Goal: Task Accomplishment & Management: Use online tool/utility

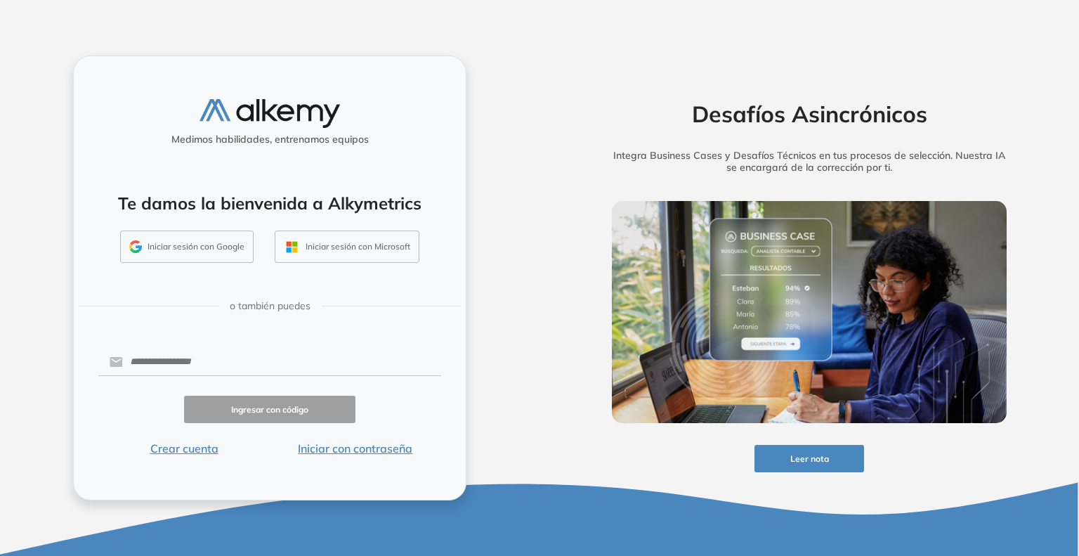
click at [169, 249] on button "Iniciar sesión con Google" at bounding box center [186, 246] width 133 height 32
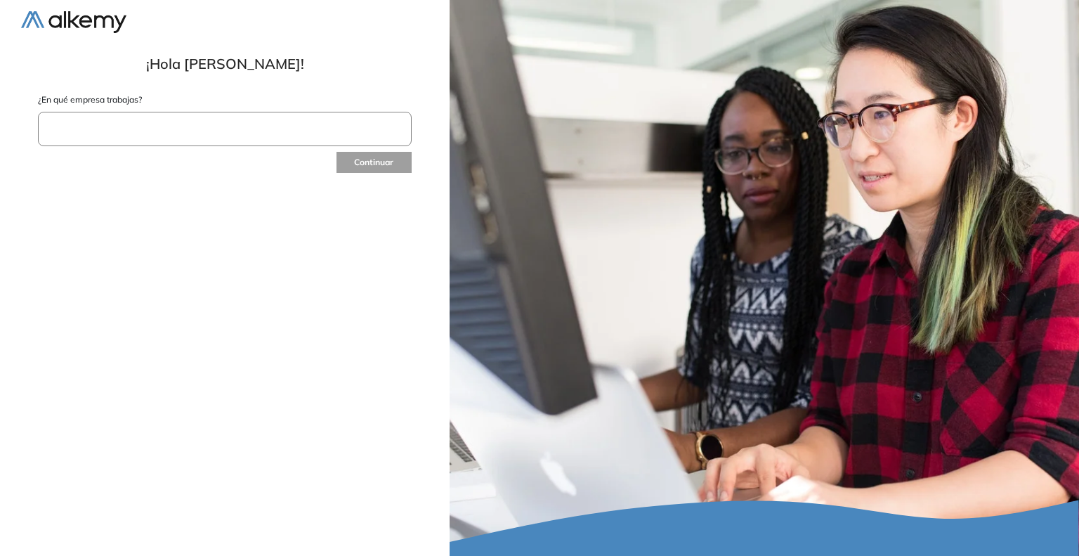
click at [282, 126] on input "text" at bounding box center [225, 129] width 374 height 34
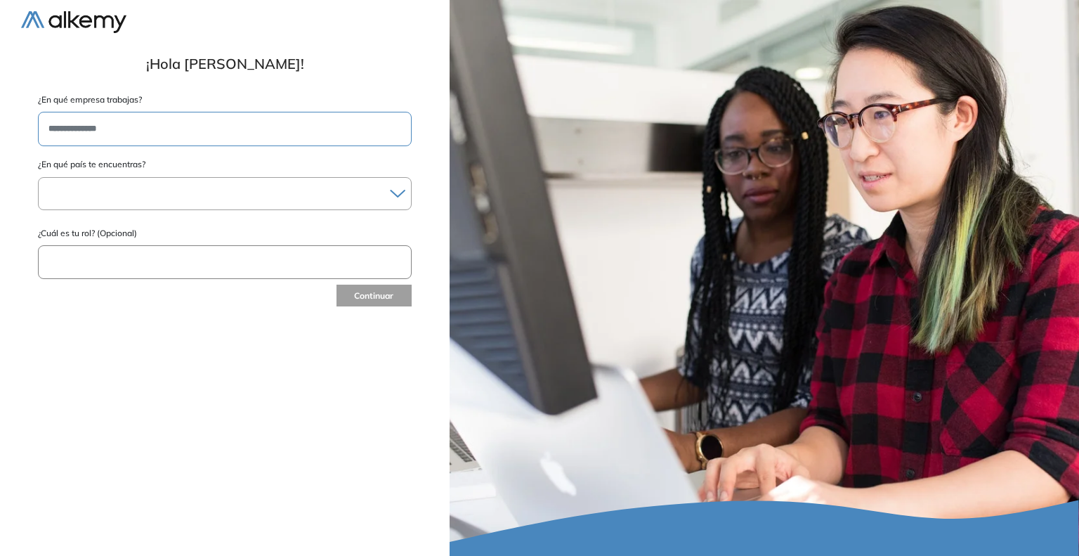
type input "**********"
click at [394, 204] on div "Albania Andorra Antigua y Barbuda Argentina Aruba Australia Austria Bahamas Bar…" at bounding box center [225, 193] width 374 height 33
click at [395, 191] on icon at bounding box center [397, 193] width 15 height 9
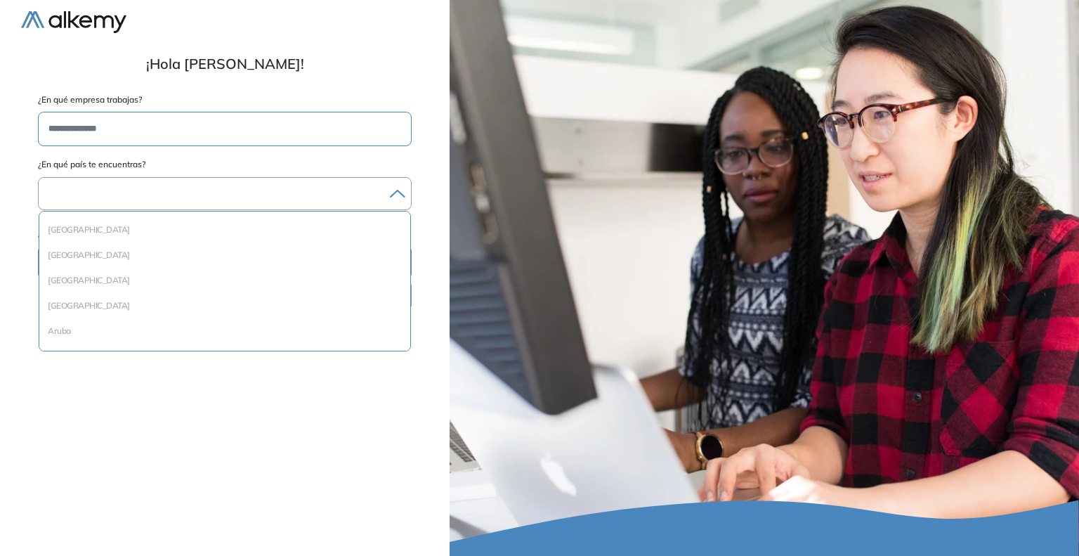
click at [318, 191] on div at bounding box center [225, 193] width 372 height 20
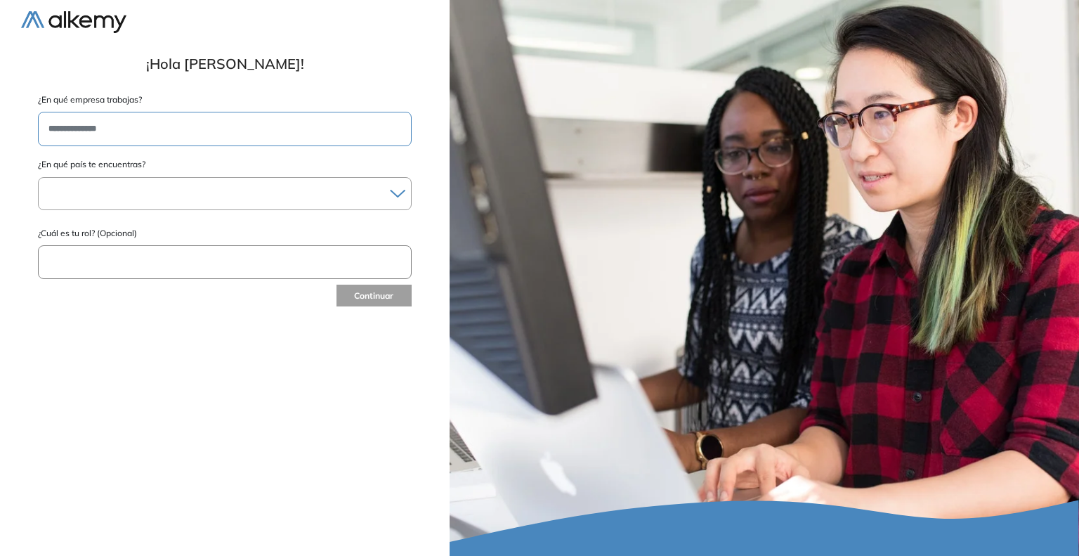
click at [385, 190] on div at bounding box center [225, 193] width 372 height 20
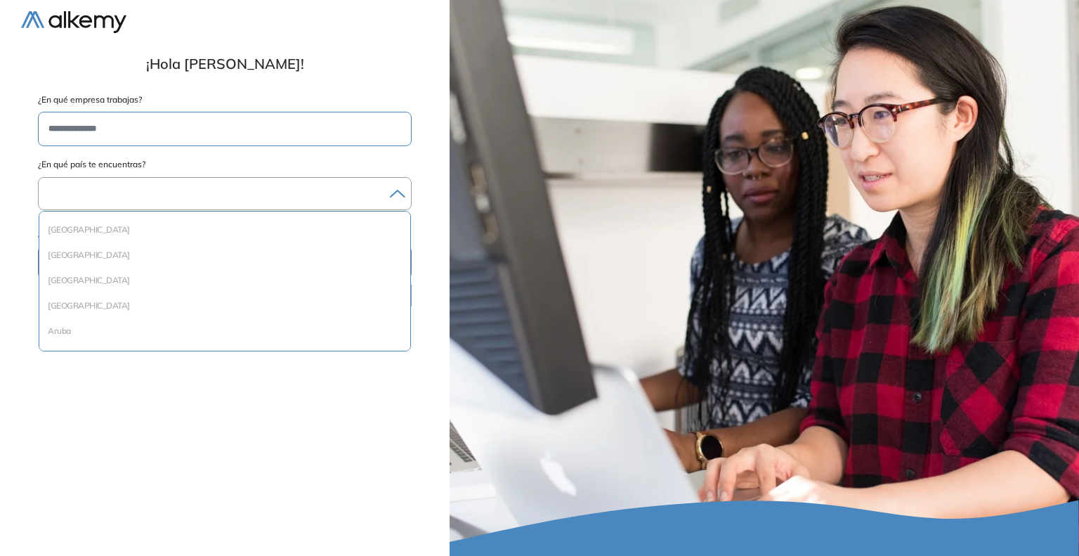
click at [385, 190] on div at bounding box center [225, 193] width 372 height 20
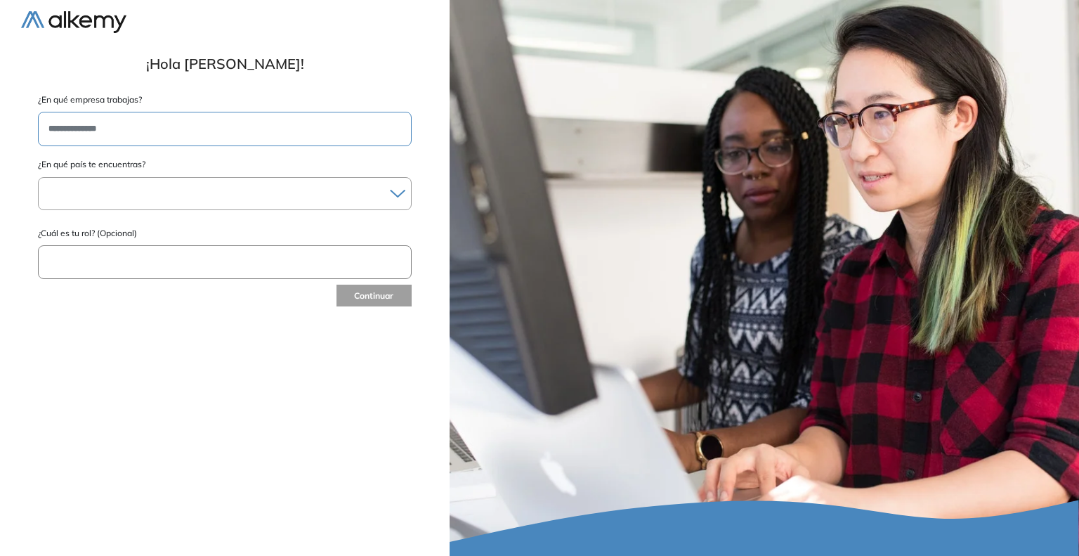
click at [315, 192] on div at bounding box center [225, 193] width 372 height 20
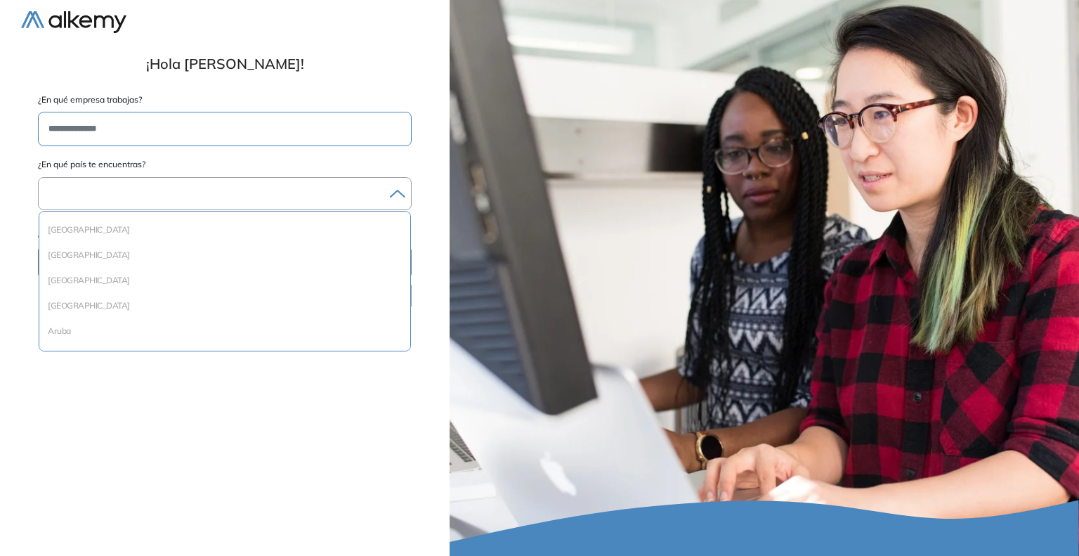
click at [315, 192] on div at bounding box center [225, 193] width 372 height 20
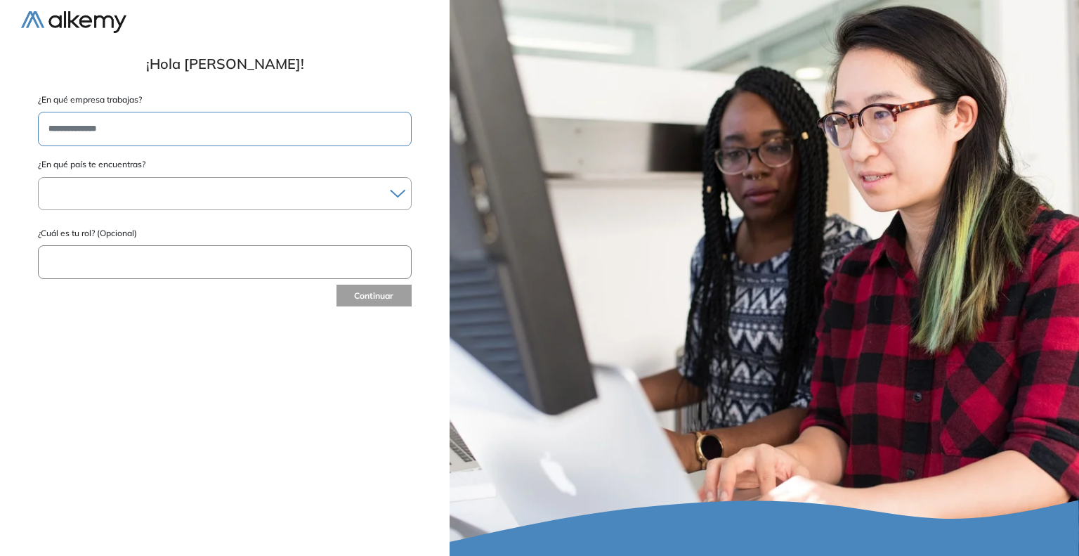
click at [266, 195] on div at bounding box center [225, 193] width 372 height 20
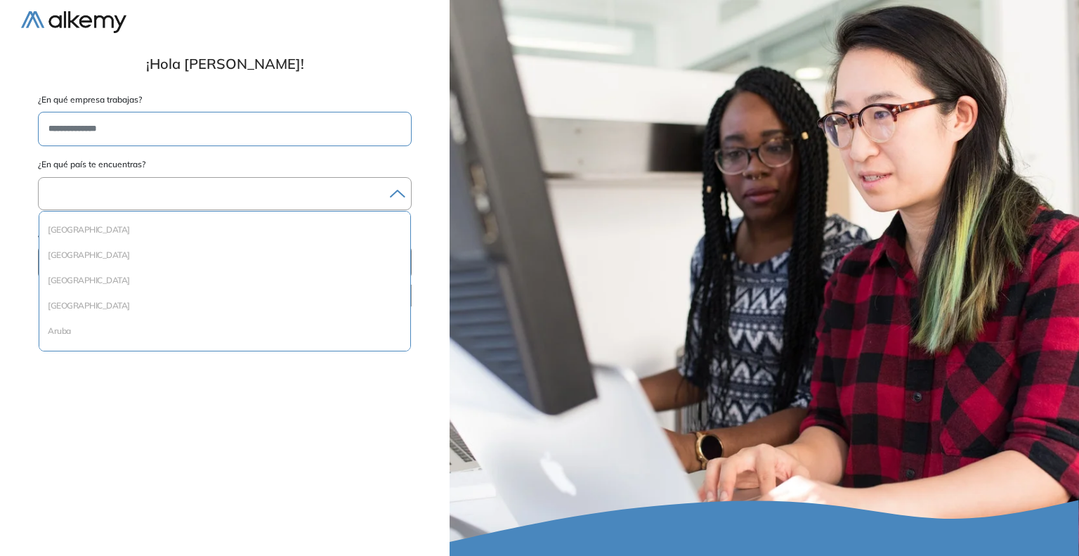
click at [398, 197] on div at bounding box center [225, 193] width 372 height 20
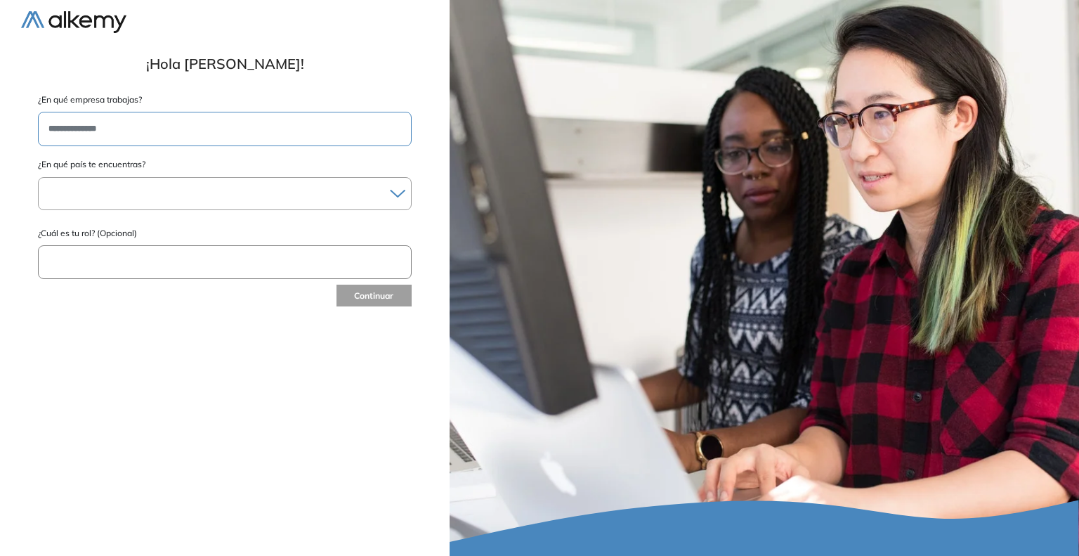
click at [282, 263] on input "text" at bounding box center [225, 262] width 374 height 34
click at [402, 197] on icon at bounding box center [397, 193] width 15 height 9
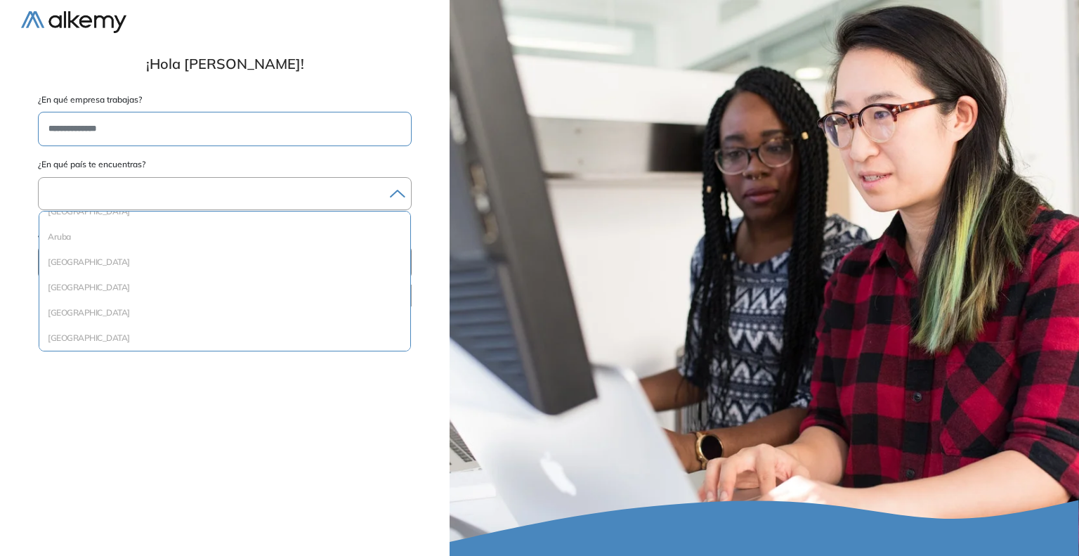
scroll to position [70, 0]
click at [66, 230] on li "Argentina" at bounding box center [225, 235] width 360 height 14
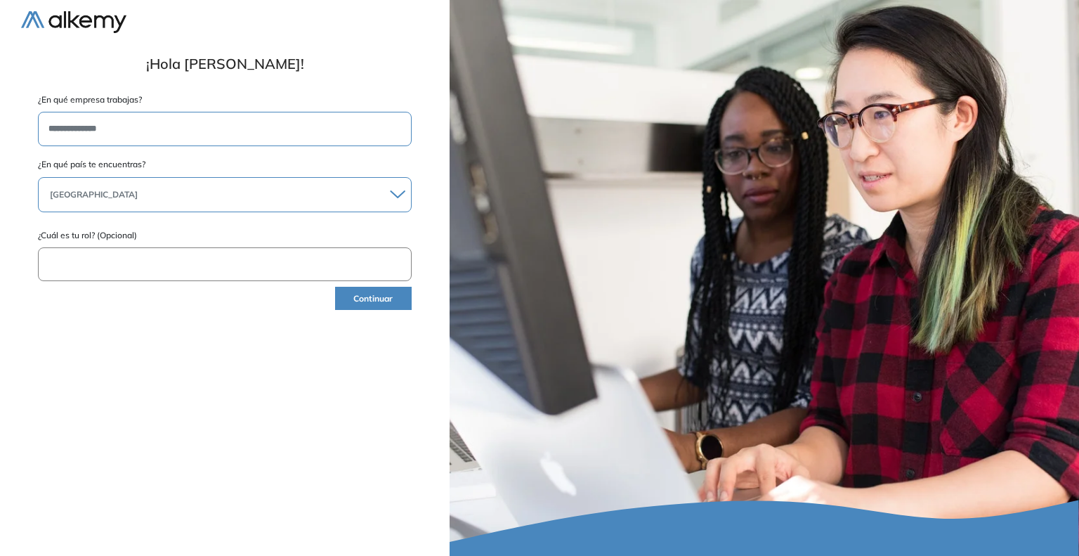
click at [103, 271] on input "text" at bounding box center [225, 264] width 374 height 34
type input "**********"
click at [365, 300] on button "Continuar" at bounding box center [373, 298] width 77 height 23
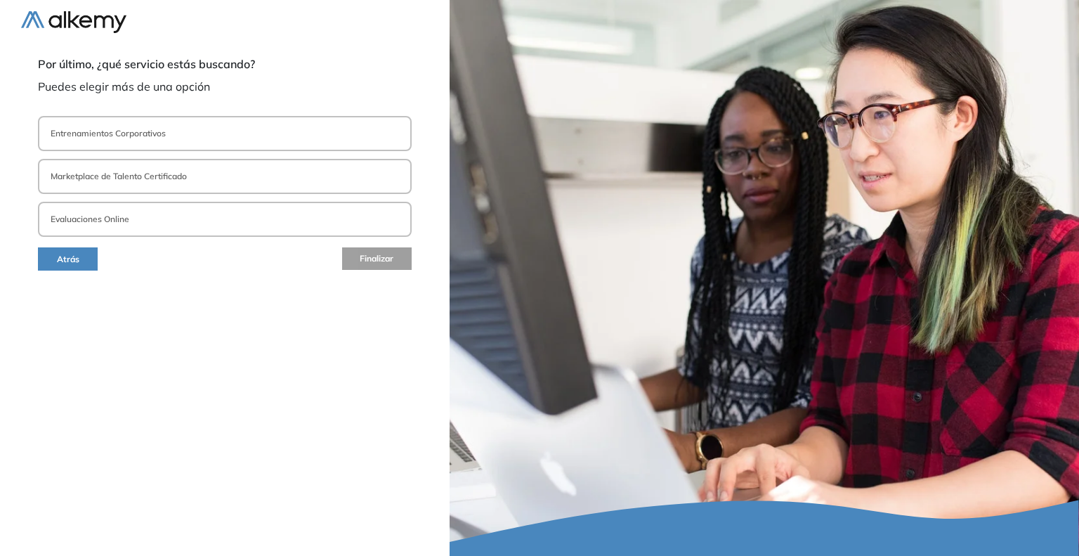
click at [225, 221] on button "Evaluaciones Online" at bounding box center [225, 219] width 374 height 35
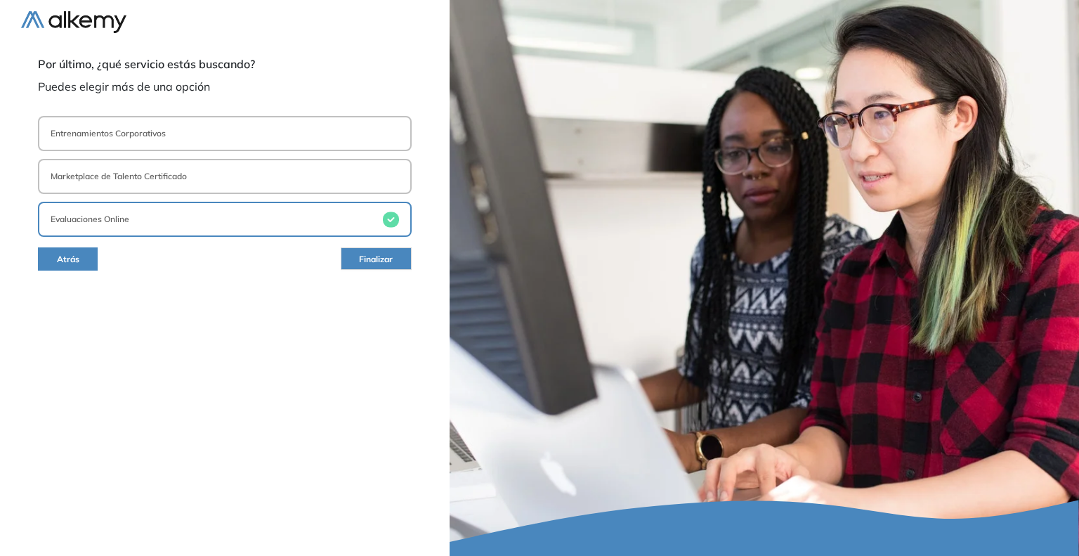
click at [353, 259] on button "Finalizar" at bounding box center [376, 258] width 71 height 22
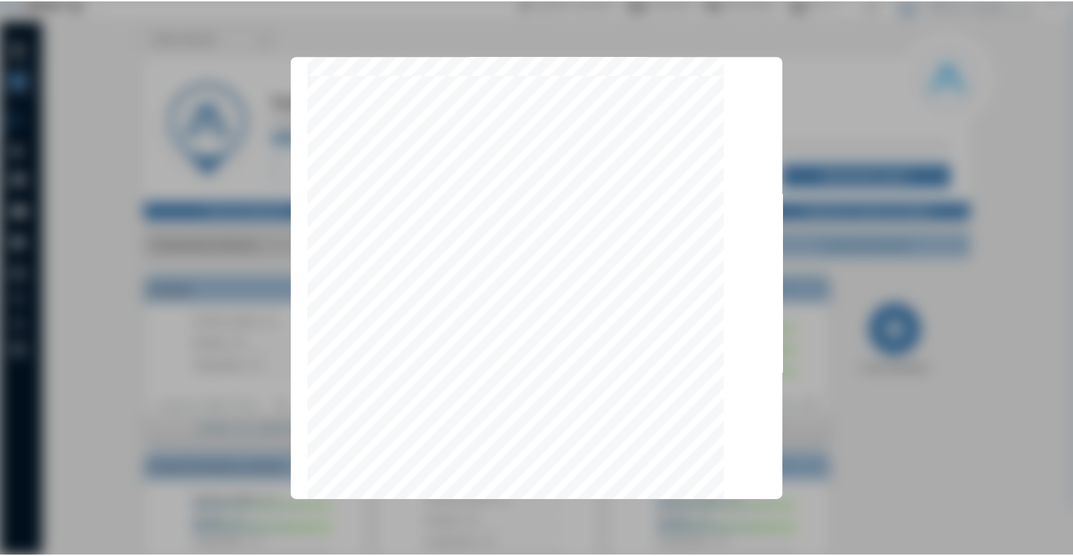
scroll to position [4395, 0]
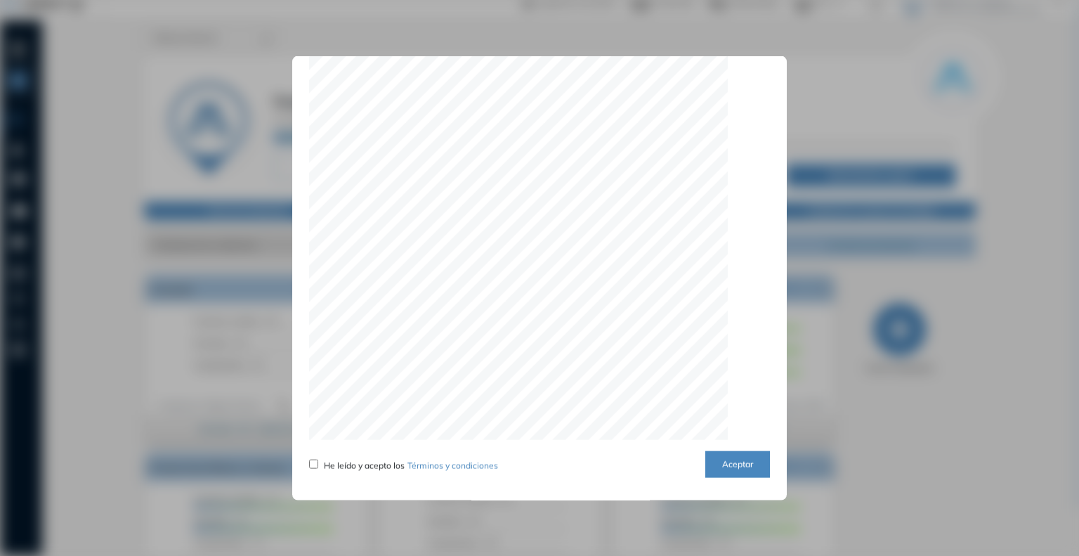
click at [717, 463] on button "Aceptar" at bounding box center [737, 463] width 65 height 27
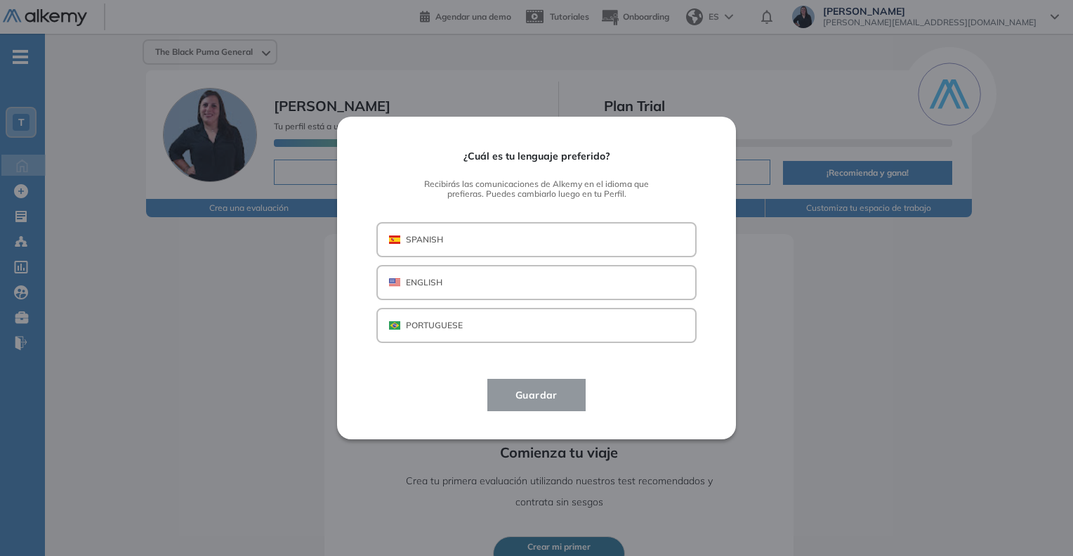
click at [502, 244] on button "SPANISH" at bounding box center [537, 239] width 320 height 35
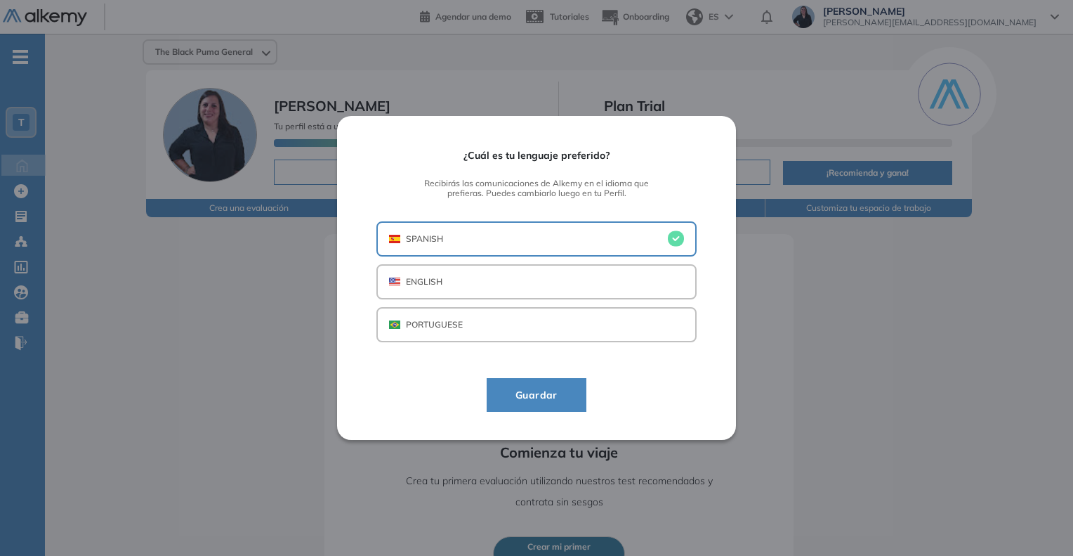
click at [523, 389] on span "Guardar" at bounding box center [536, 394] width 65 height 17
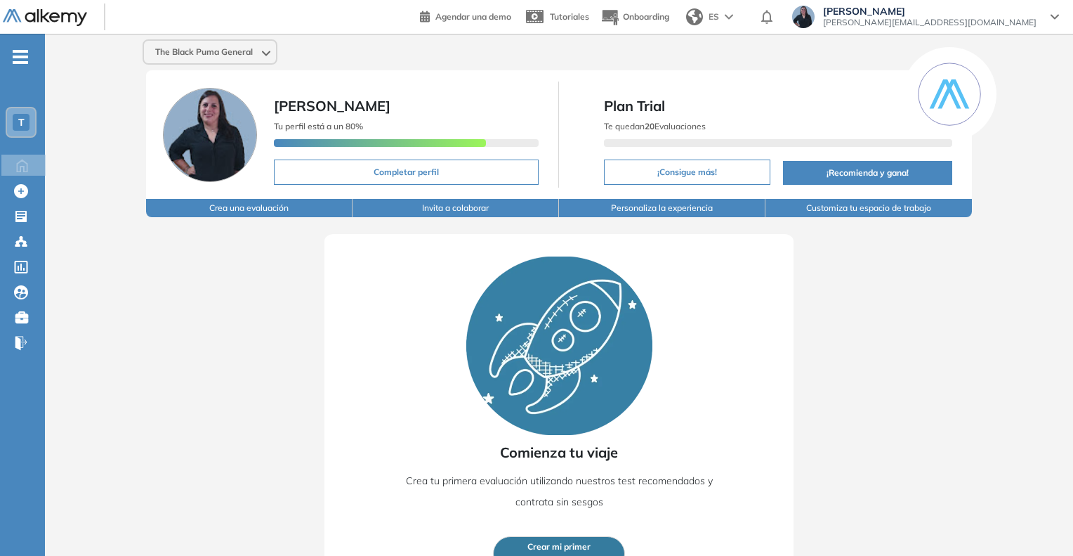
scroll to position [37, 0]
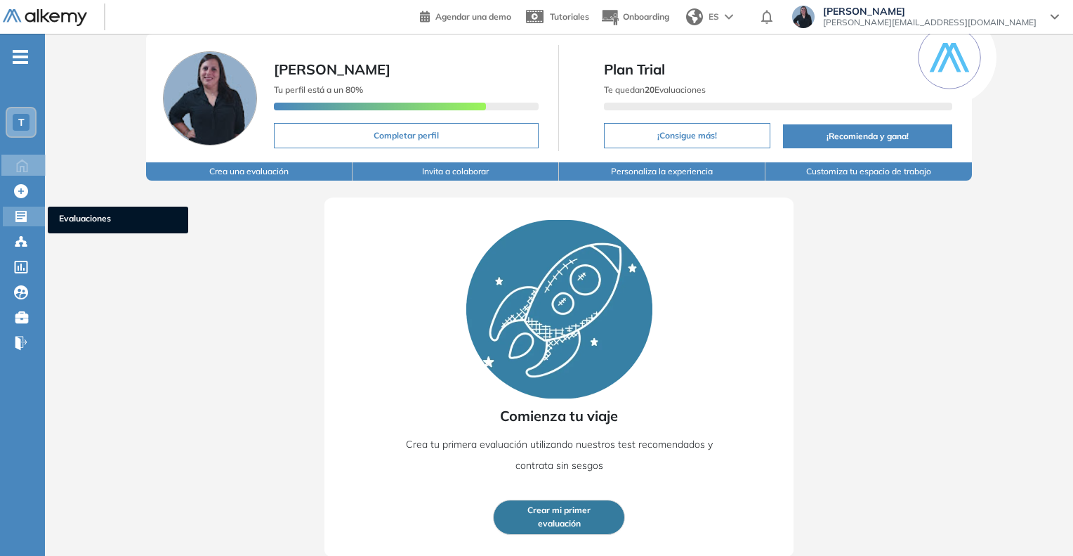
click at [22, 221] on icon at bounding box center [20, 216] width 11 height 11
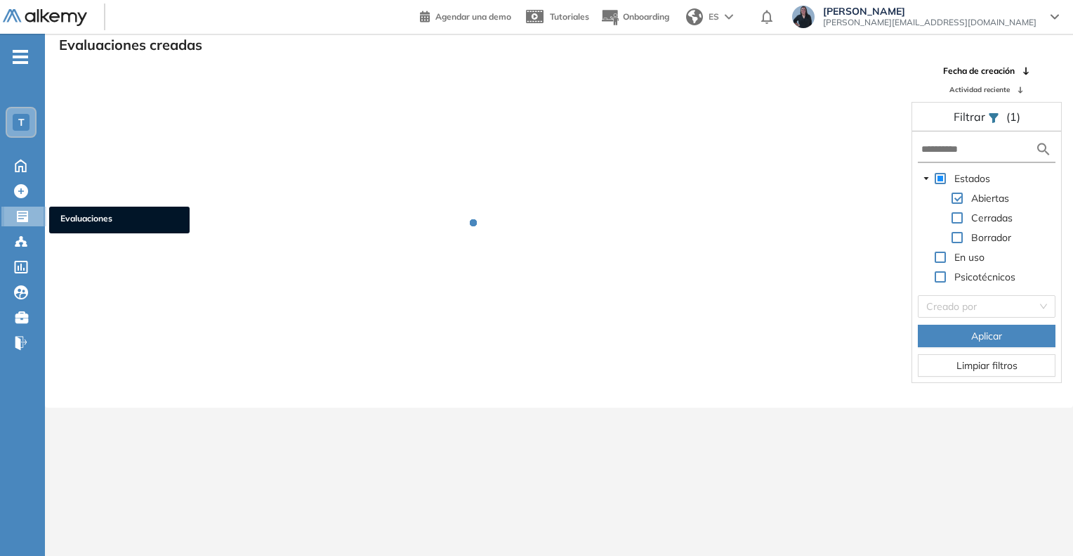
scroll to position [34, 0]
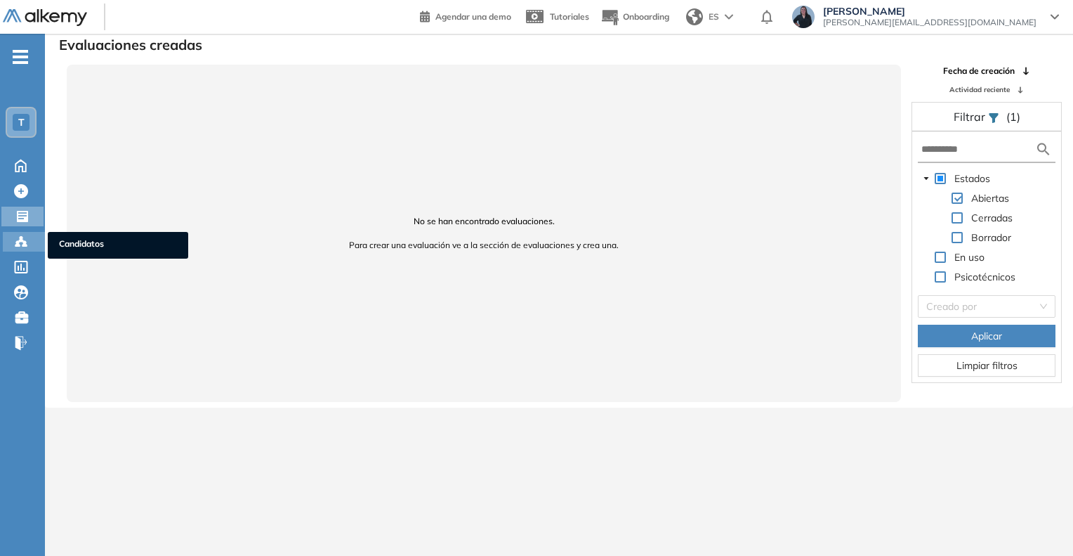
click at [27, 242] on icon at bounding box center [21, 242] width 14 height 14
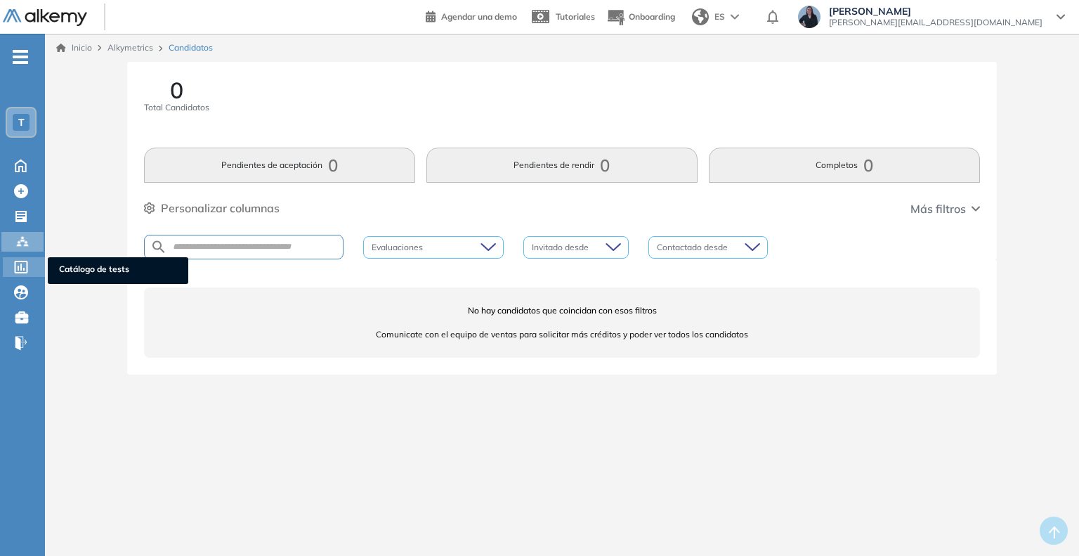
click at [20, 265] on icon at bounding box center [21, 267] width 14 height 13
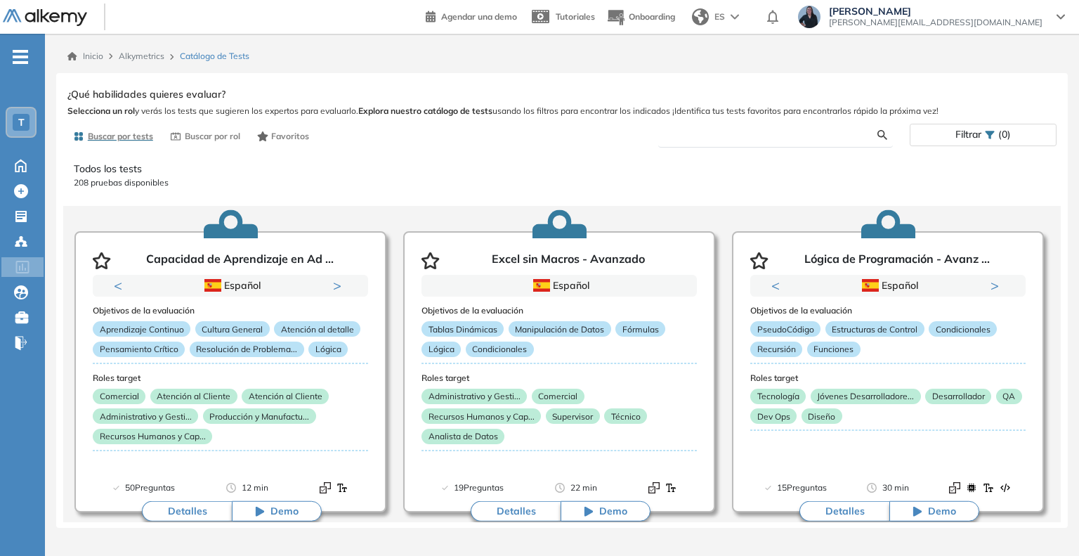
click at [686, 135] on input "text" at bounding box center [774, 135] width 209 height 13
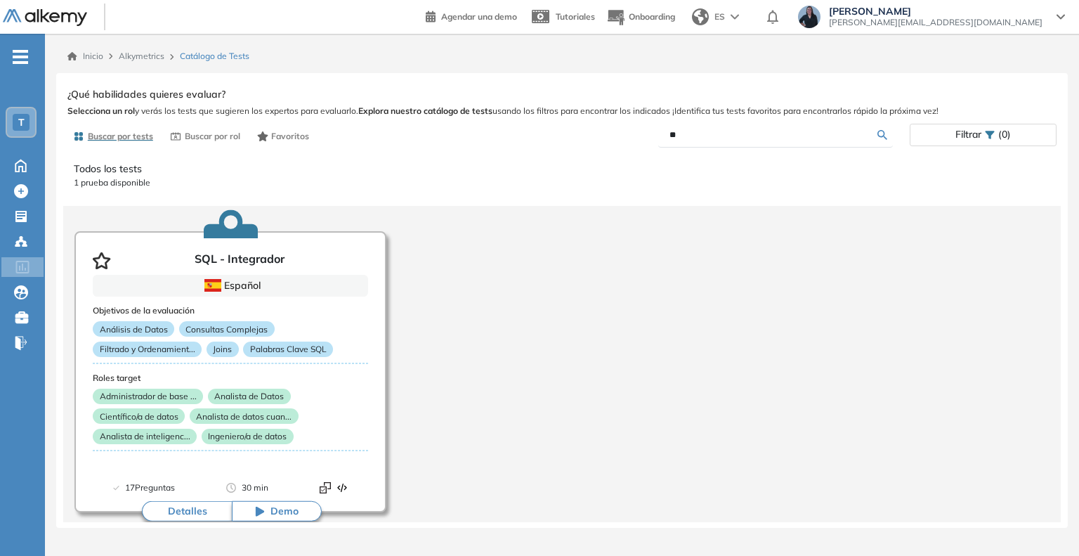
type input "*"
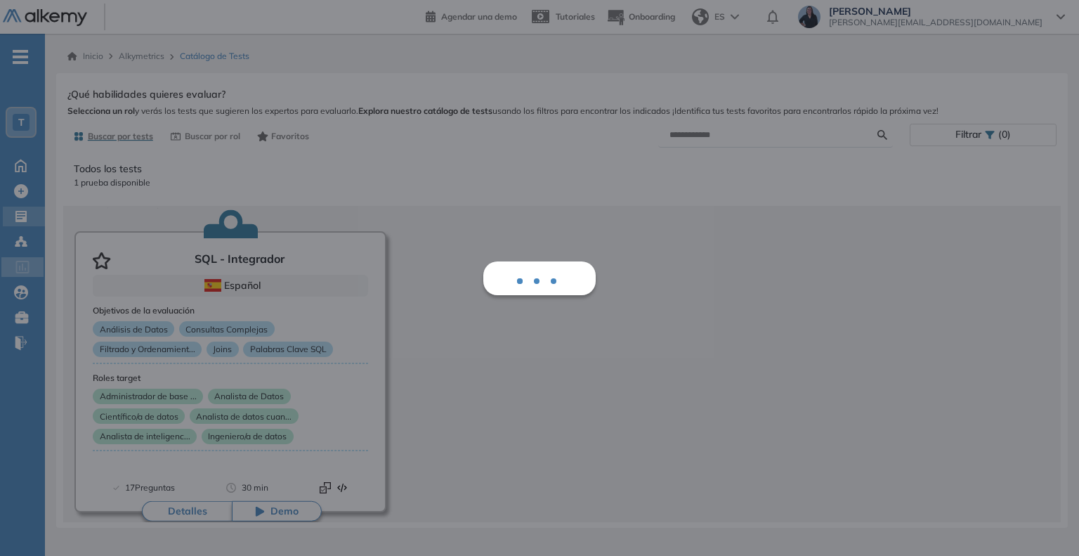
click at [19, 218] on div "Perfil Todos los espacios Todos los espacios T Home Home Alkymetrics Alkymetric…" at bounding box center [539, 278] width 1079 height 556
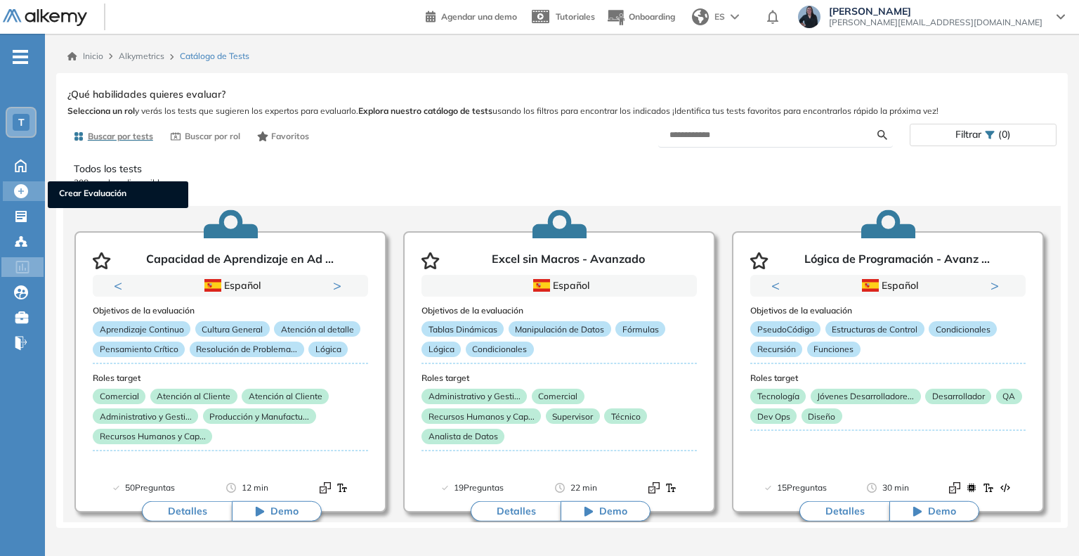
click at [18, 185] on icon at bounding box center [21, 191] width 14 height 14
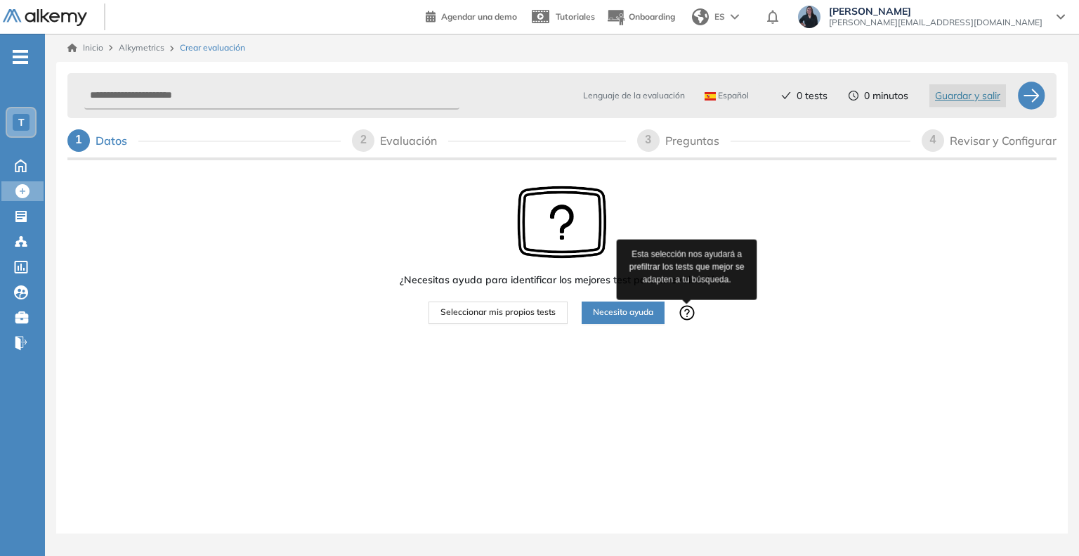
click at [688, 311] on icon at bounding box center [686, 312] width 5 height 8
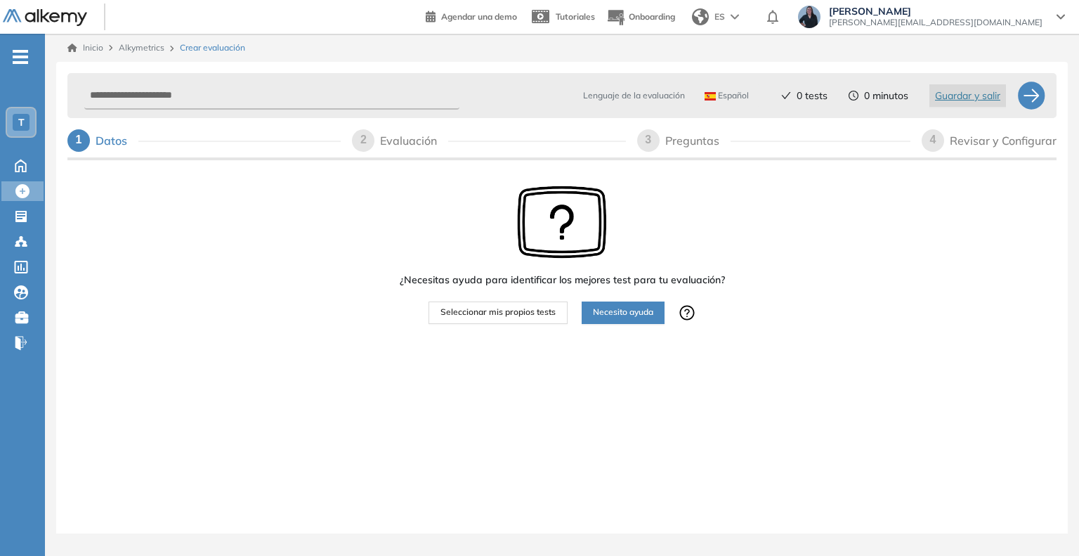
click at [610, 321] on button "Necesito ayuda" at bounding box center [623, 312] width 83 height 22
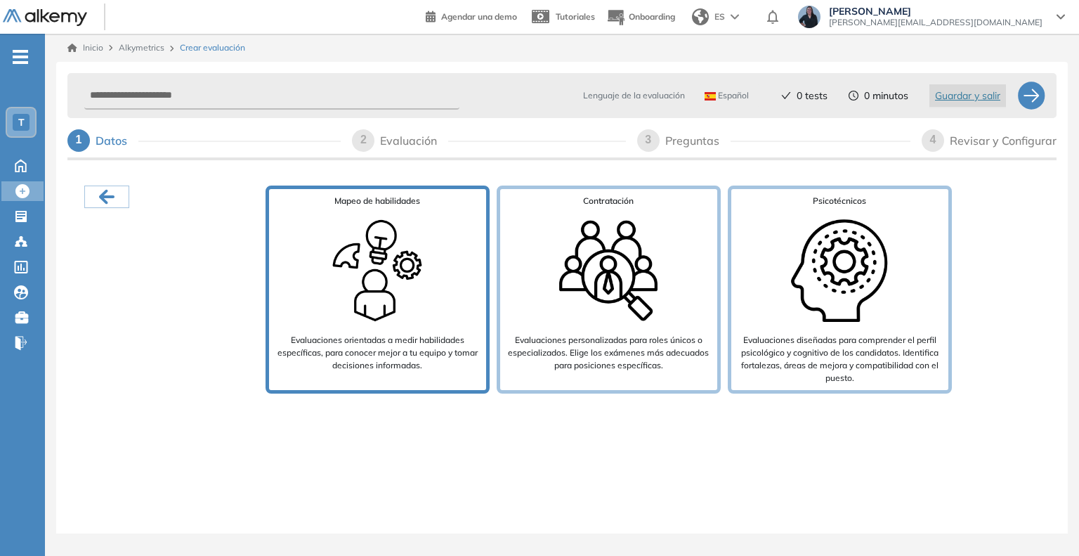
click at [402, 352] on p "Evaluaciones orientadas a medir habilidades específicas, para conocer mejor a t…" at bounding box center [378, 353] width 206 height 38
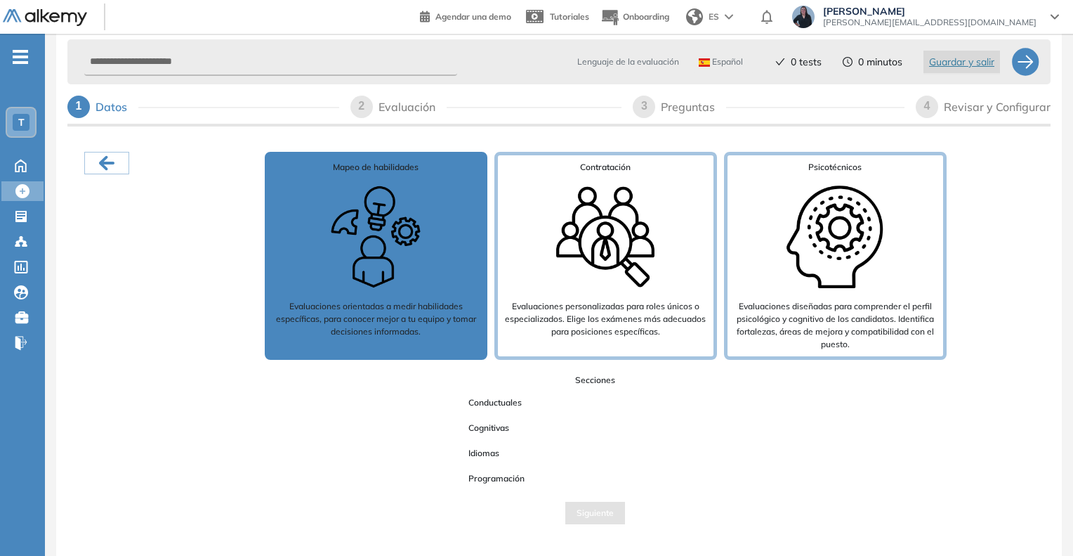
scroll to position [7, 0]
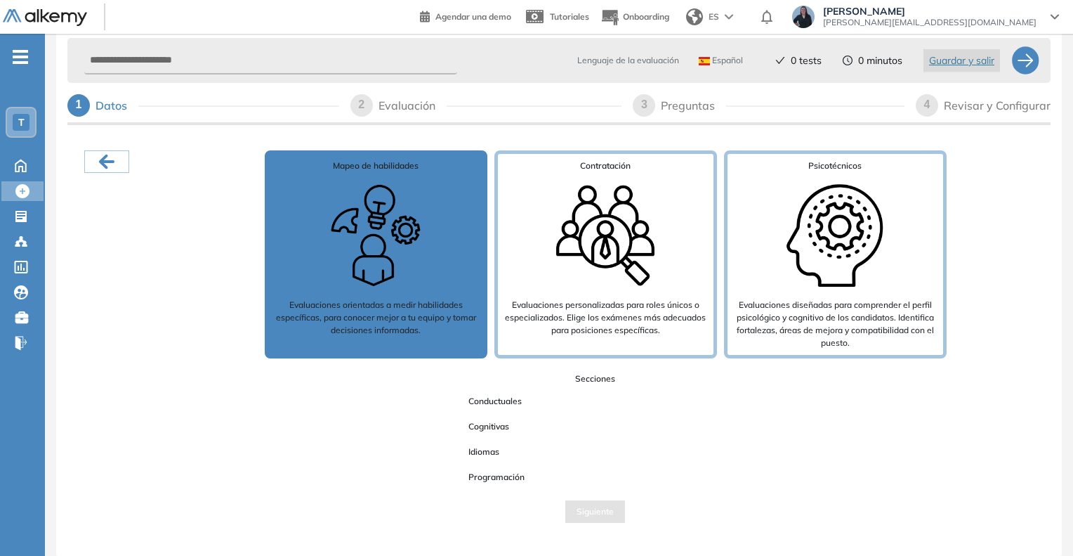
click at [508, 403] on span "Conductuales" at bounding box center [495, 401] width 76 height 18
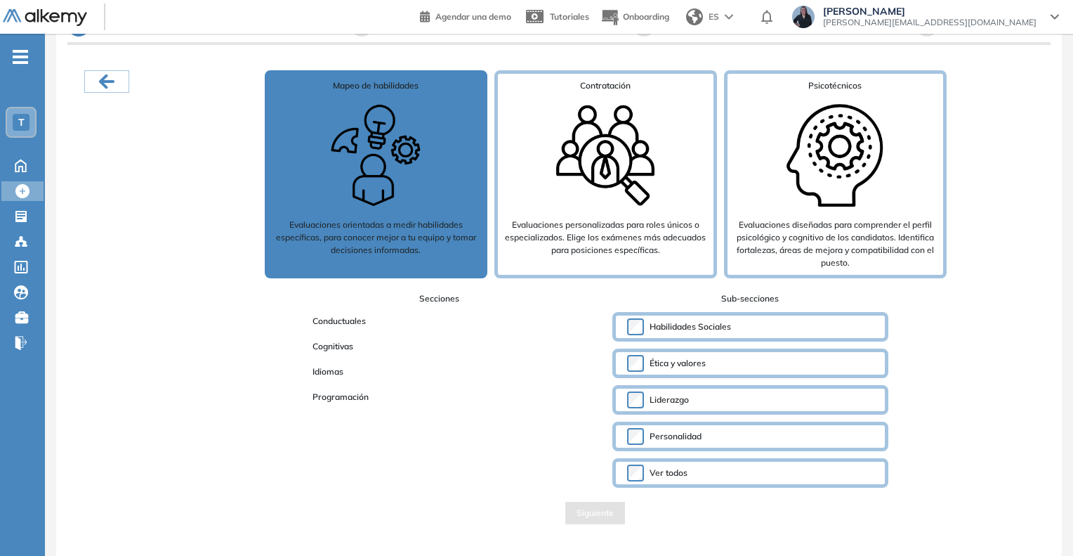
scroll to position [87, 0]
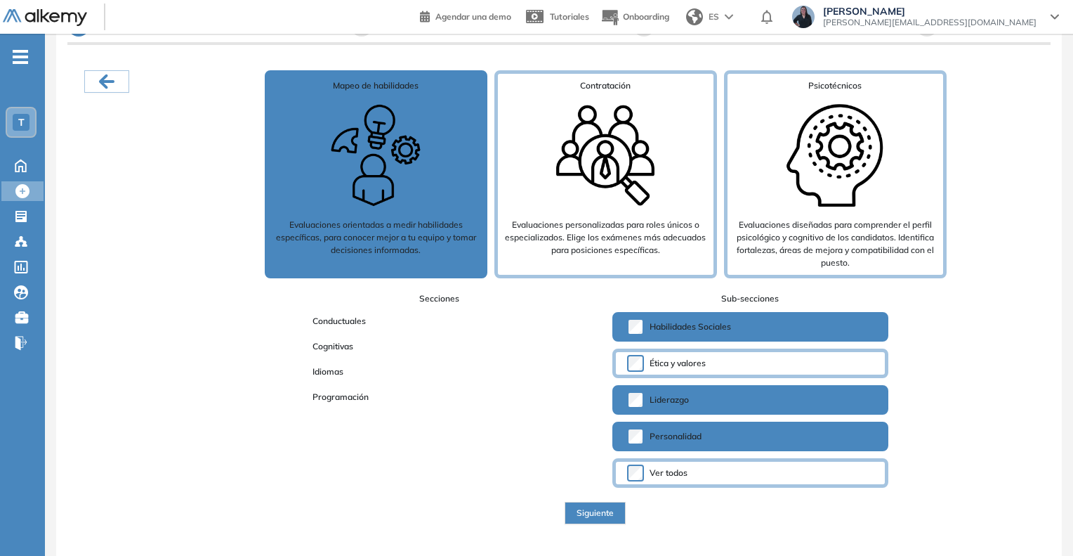
click at [589, 514] on span "Siguiente" at bounding box center [595, 513] width 37 height 13
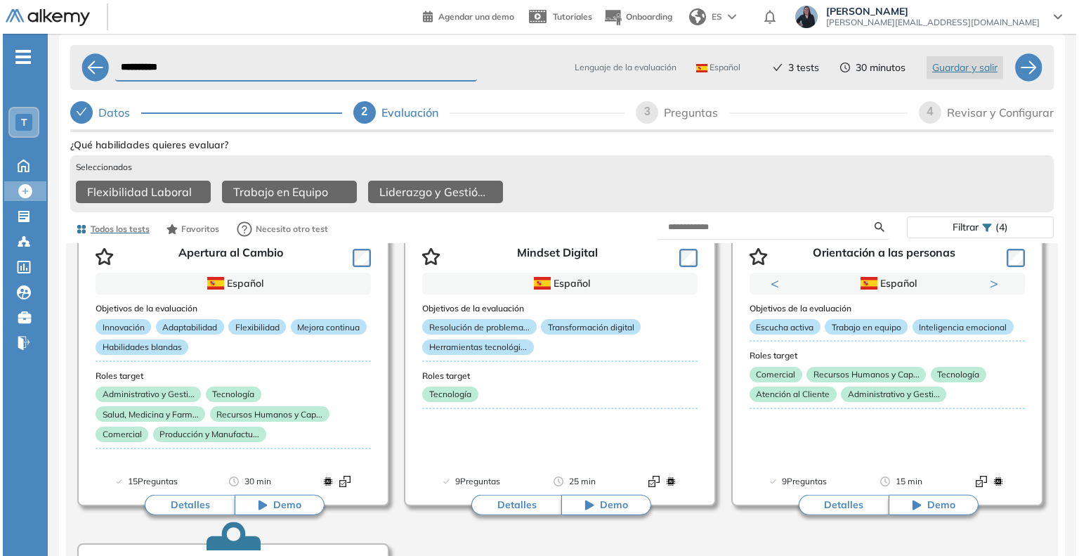
scroll to position [183, 0]
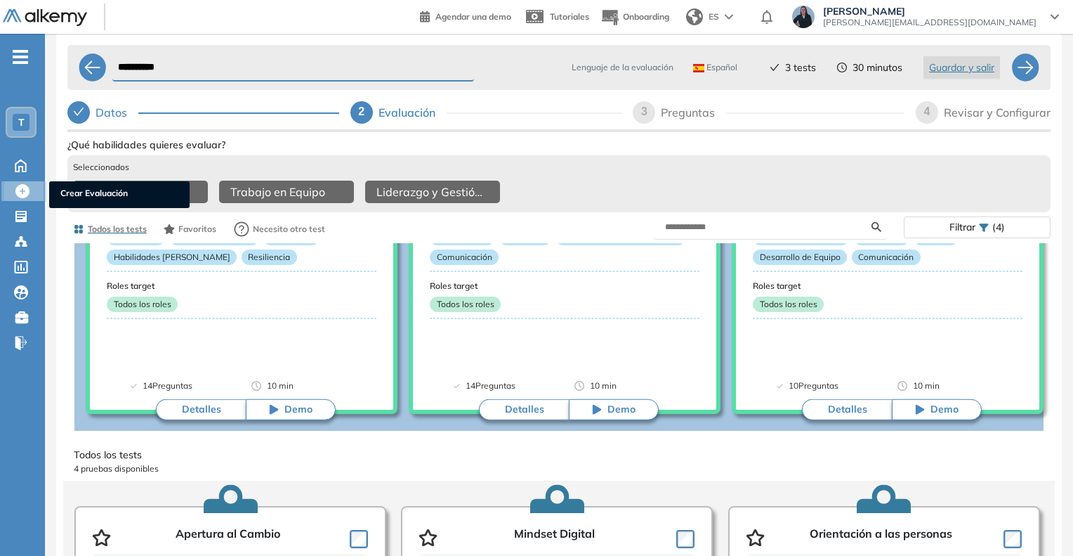
click at [20, 193] on icon at bounding box center [22, 191] width 14 height 14
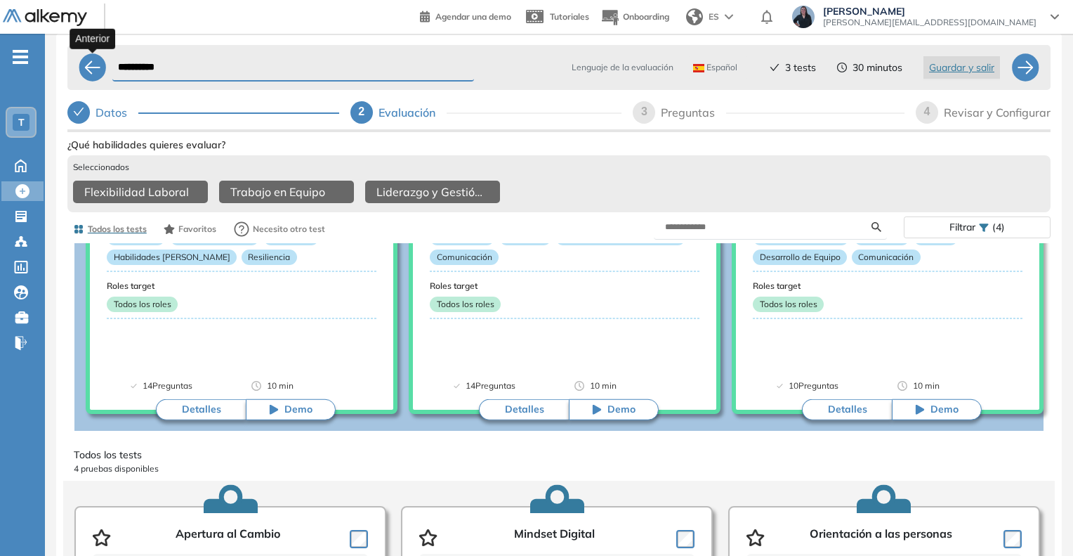
click at [84, 65] on div at bounding box center [93, 67] width 28 height 28
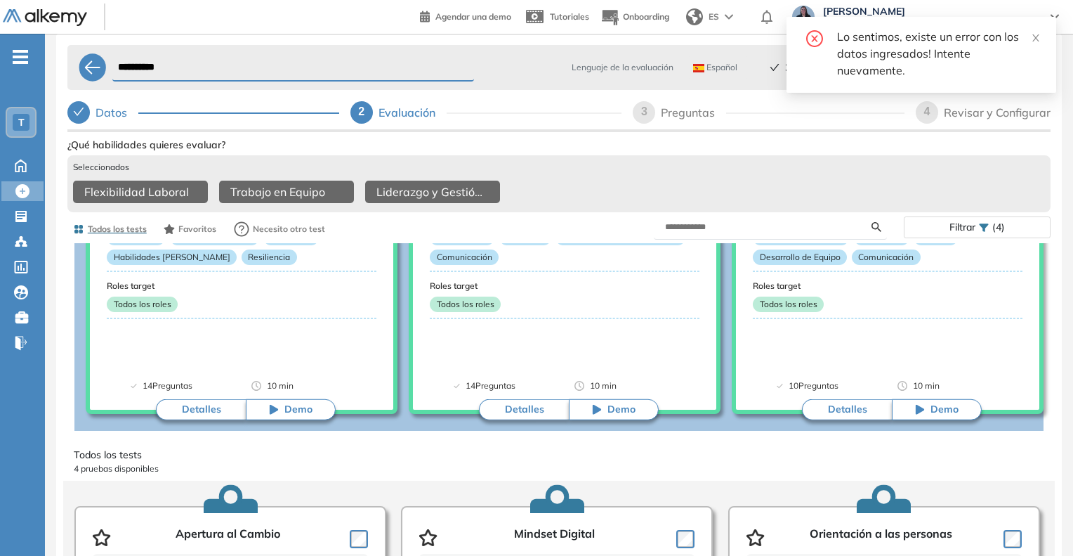
click at [1029, 41] on div "Lo sentimos, existe un error con los datos ingresados! Intente nuevamente." at bounding box center [938, 53] width 202 height 51
click at [1034, 34] on icon "close" at bounding box center [1036, 38] width 10 height 10
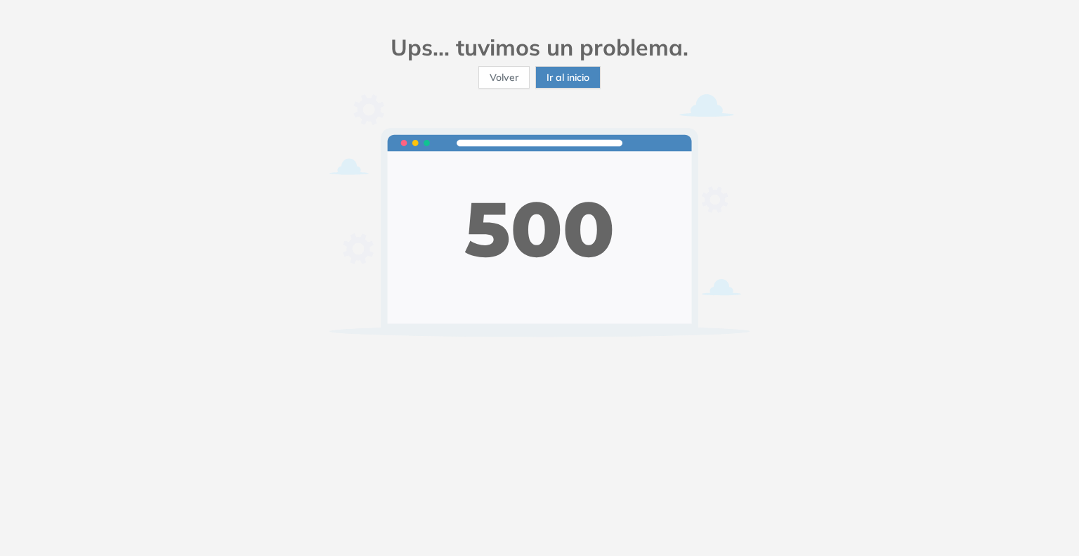
click at [562, 86] on button "Ir al inicio" at bounding box center [567, 77] width 65 height 22
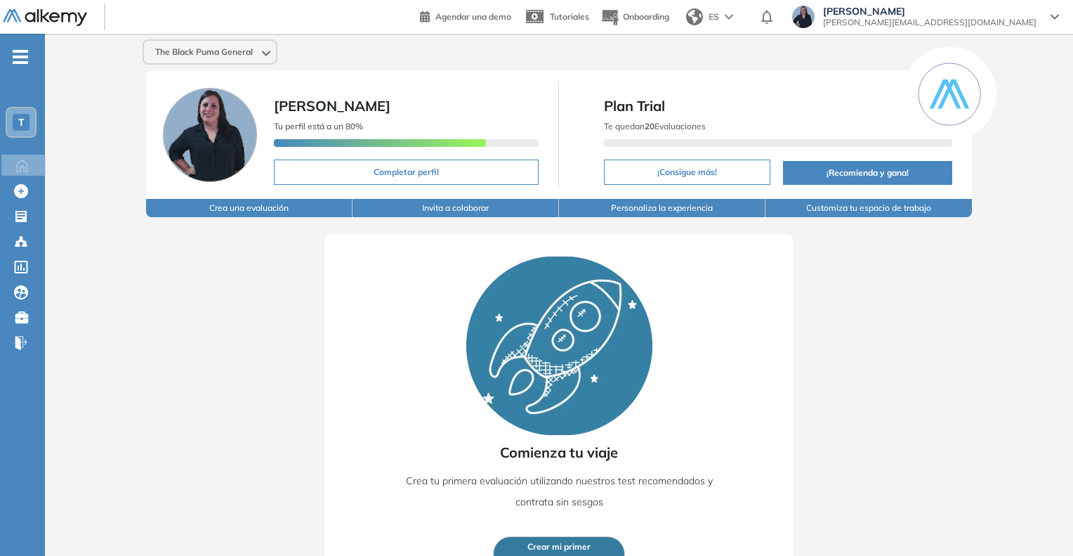
click at [268, 207] on button "Crea una evaluación" at bounding box center [249, 208] width 207 height 18
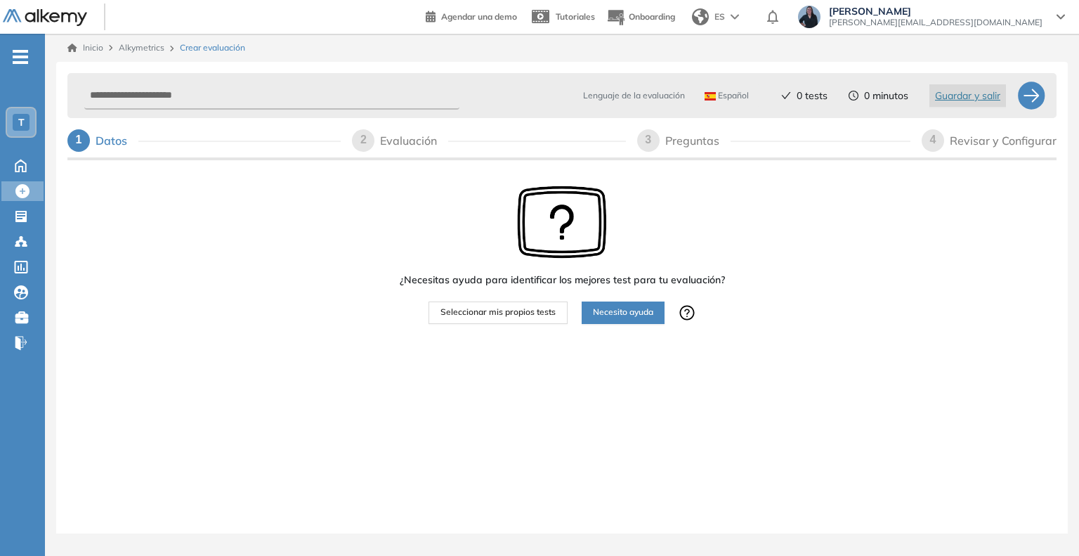
click at [475, 311] on span "Seleccionar mis propios tests" at bounding box center [497, 312] width 115 height 13
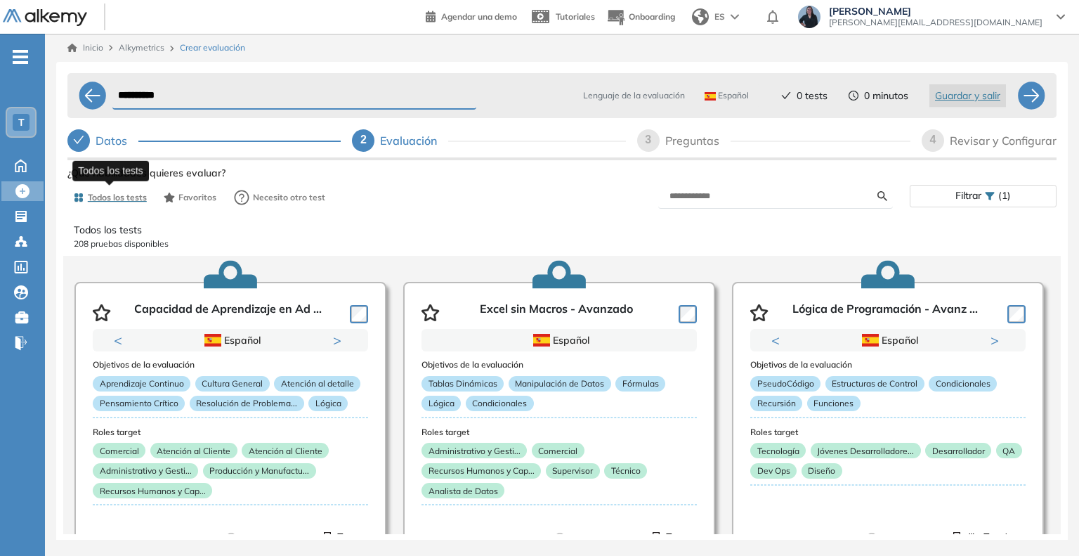
click at [133, 202] on span "Todos los tests" at bounding box center [117, 197] width 59 height 13
click at [242, 192] on icon "button" at bounding box center [241, 197] width 17 height 17
